Goal: Communication & Community: Ask a question

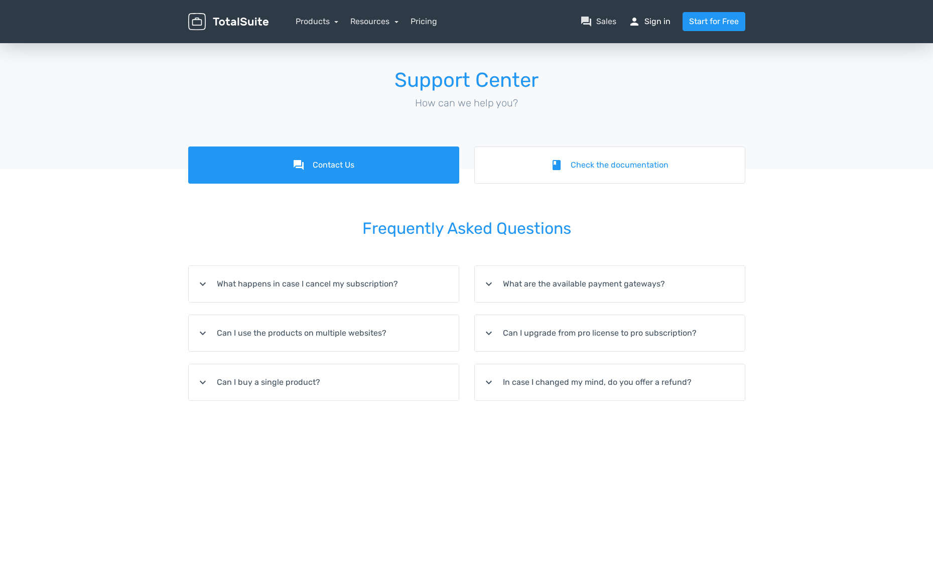
click at [663, 24] on link "person Sign in" at bounding box center [650, 22] width 42 height 12
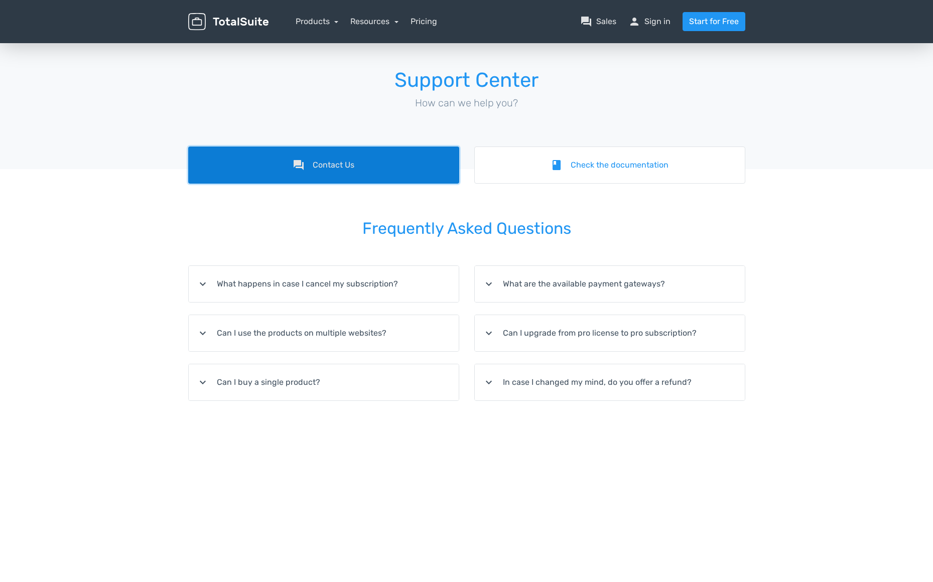
click at [336, 170] on link "forum Contact Us" at bounding box center [323, 165] width 271 height 37
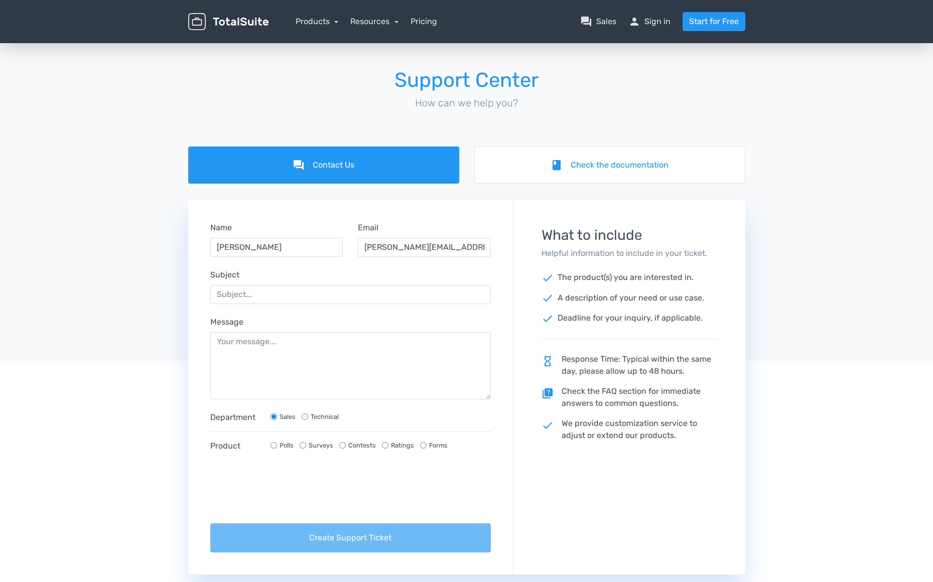
click at [306, 417] on input "Technical" at bounding box center [305, 417] width 7 height 7
radio input "true"
radio input "false"
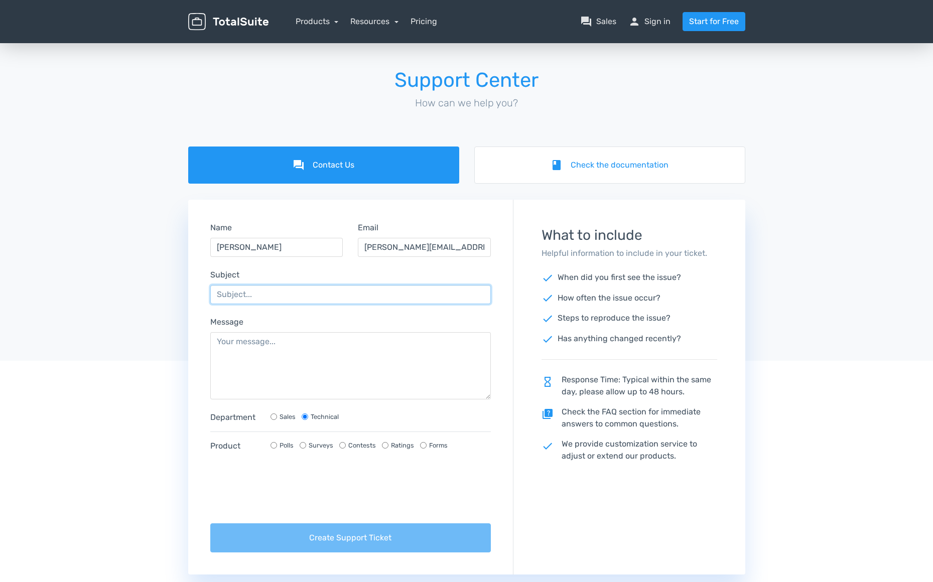
click at [262, 302] on input "Subject" at bounding box center [350, 294] width 281 height 19
click at [266, 295] on input "Subject" at bounding box center [350, 294] width 281 height 19
type input "Can't end the poll"
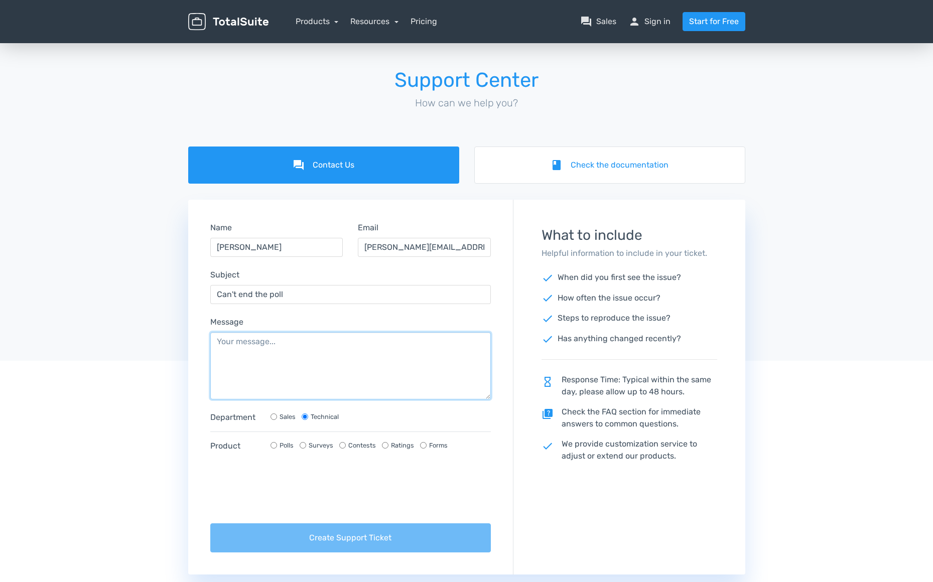
click at [273, 349] on textarea "Message" at bounding box center [350, 365] width 281 height 67
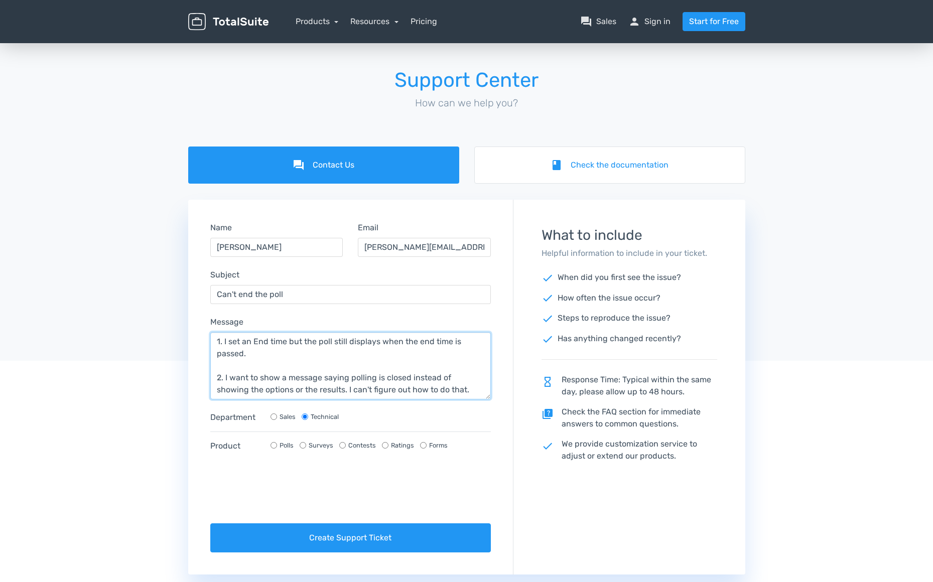
type textarea "1. I set an End time but the poll still displays when the end time is passed. 2…"
click at [275, 448] on input "Polls" at bounding box center [274, 445] width 7 height 7
radio input "true"
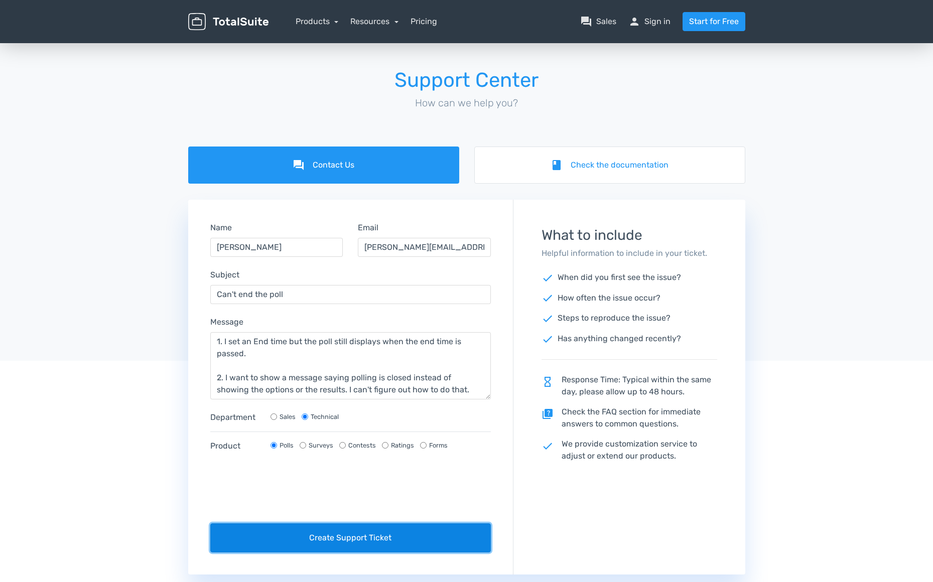
click at [347, 532] on button "Create Support Ticket" at bounding box center [350, 538] width 281 height 29
